Goal: Information Seeking & Learning: Learn about a topic

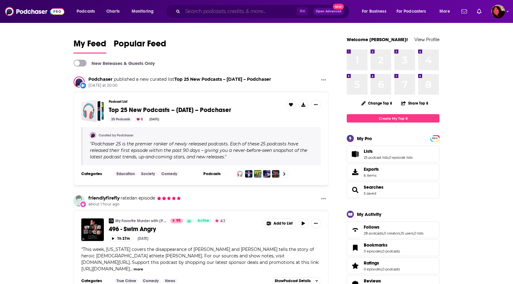
click at [194, 12] on input "Search podcasts, credits, & more..." at bounding box center [240, 11] width 114 height 10
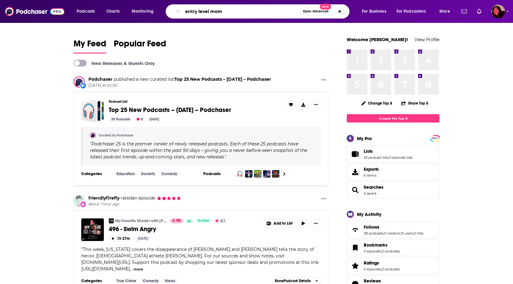
type input "entry level mom"
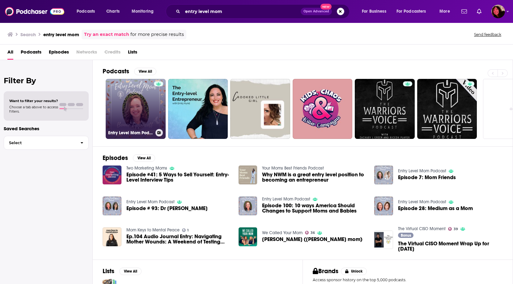
click at [133, 97] on link "Entry Level Mom Podcast" at bounding box center [136, 109] width 60 height 60
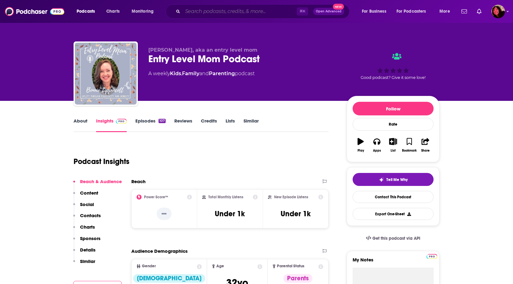
click at [215, 10] on input "Search podcasts, credits, & more..." at bounding box center [240, 11] width 114 height 10
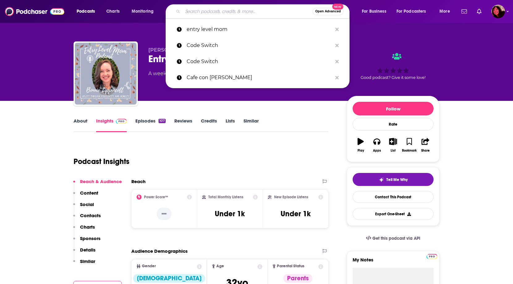
paste input "Hacking Your [MEDICAL_DATA]"
type input "Hacking Your [MEDICAL_DATA]"
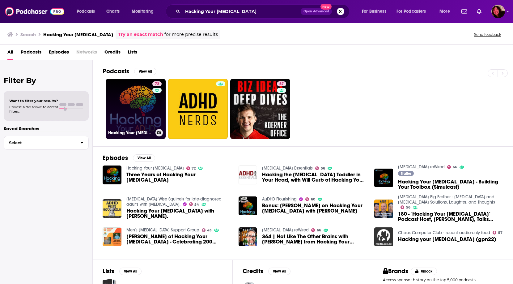
click at [132, 108] on link "72 Hacking Your [MEDICAL_DATA]" at bounding box center [136, 109] width 60 height 60
